Goal: Information Seeking & Learning: Learn about a topic

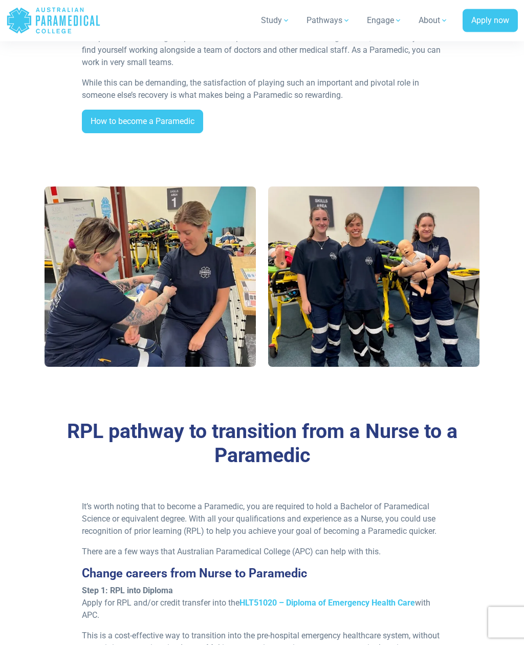
scroll to position [522, 0]
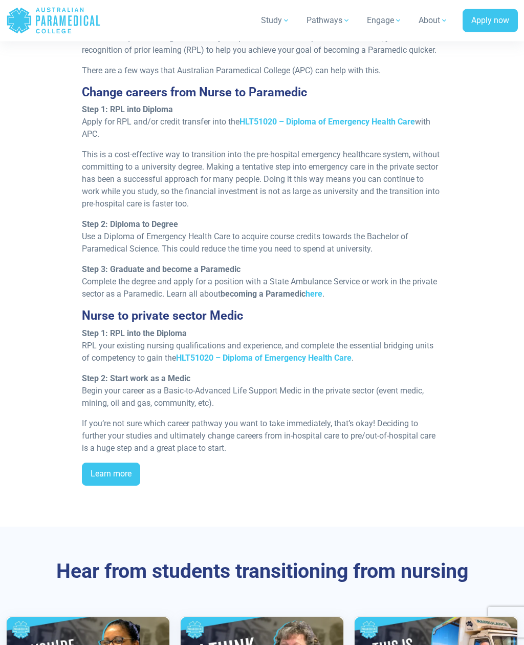
scroll to position [1021, 0]
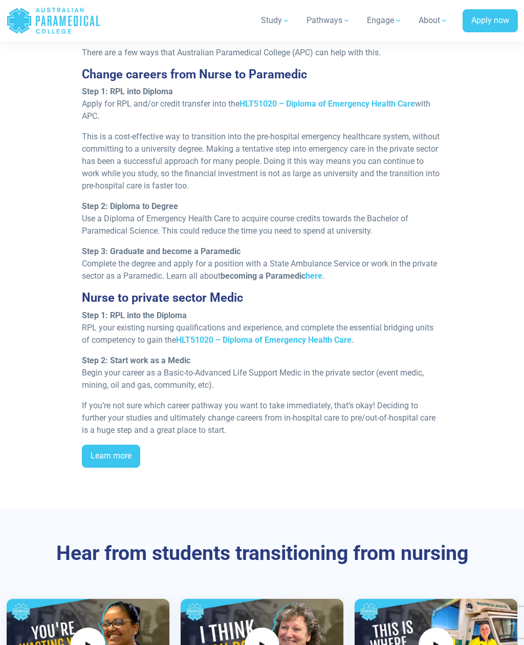
click at [336, 343] on strong "HLT51020 – Diploma of Emergency Health Care" at bounding box center [264, 340] width 176 height 10
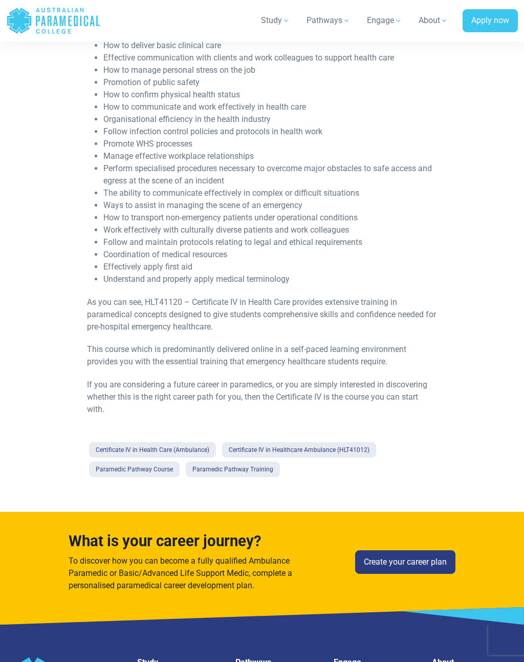
scroll to position [653, 0]
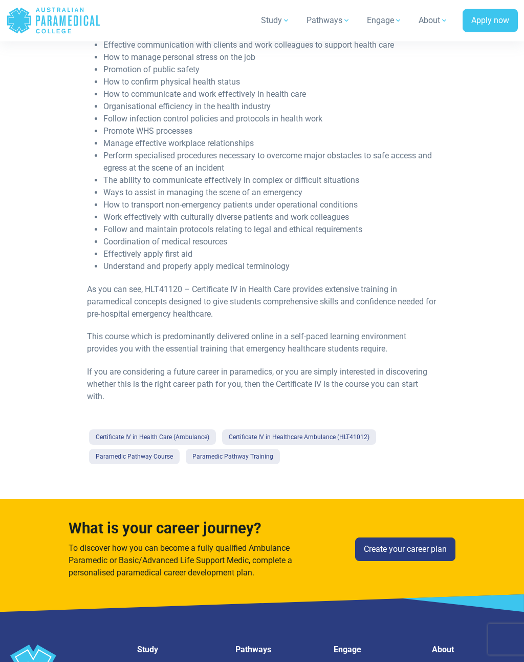
click at [190, 433] on link "Certificate IV in Health Care (Ambulance)" at bounding box center [152, 437] width 127 height 15
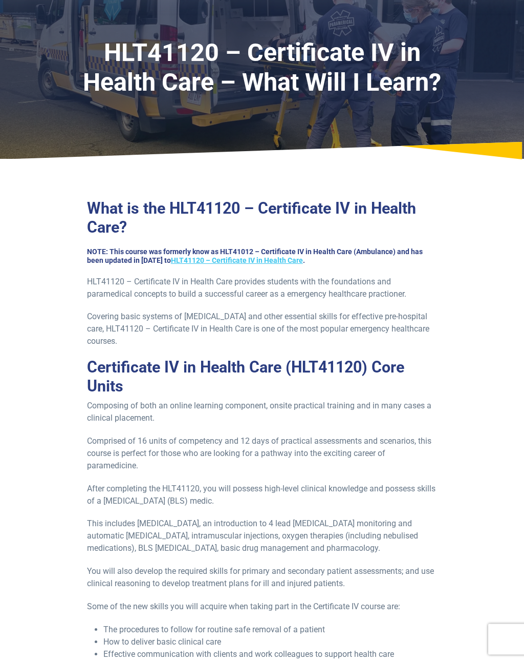
scroll to position [0, 0]
